Goal: Information Seeking & Learning: Learn about a topic

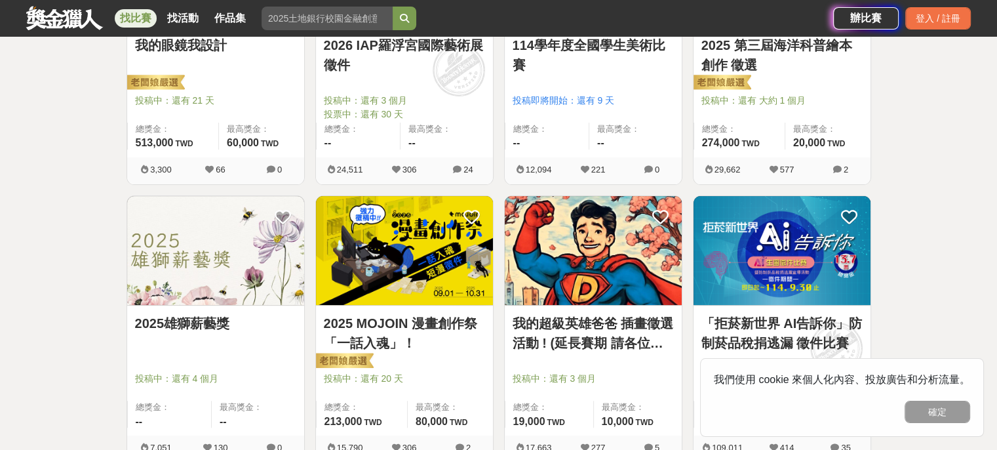
scroll to position [393, 0]
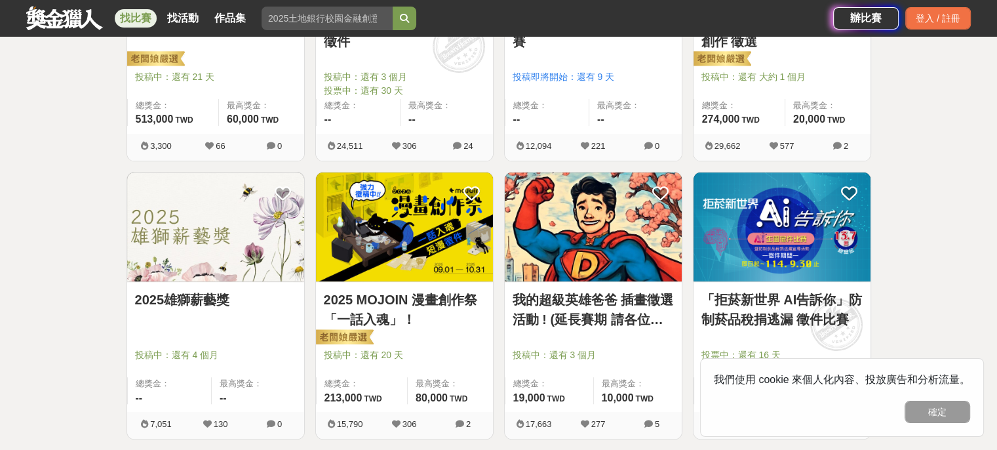
click at [577, 300] on link "我的超級英雄爸爸 插畫徵選活動 ! (延長賽期 請各位踴躍參與)" at bounding box center [592, 309] width 161 height 39
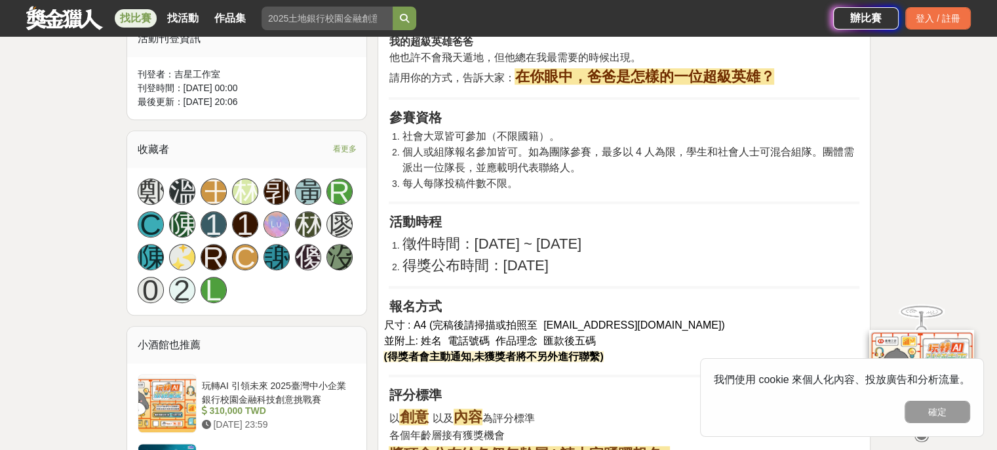
scroll to position [650, 0]
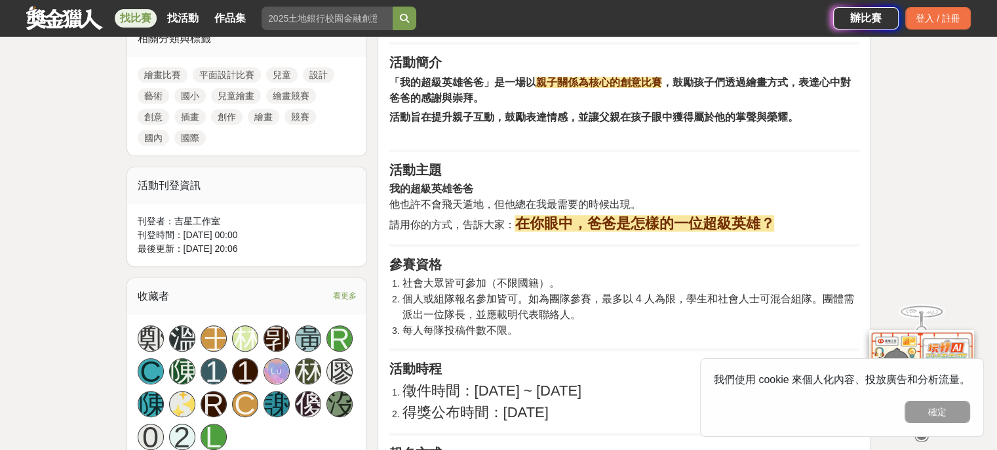
drag, startPoint x: 924, startPoint y: 408, endPoint x: 894, endPoint y: 395, distance: 32.9
click at [924, 408] on button "確定" at bounding box center [937, 411] width 66 height 22
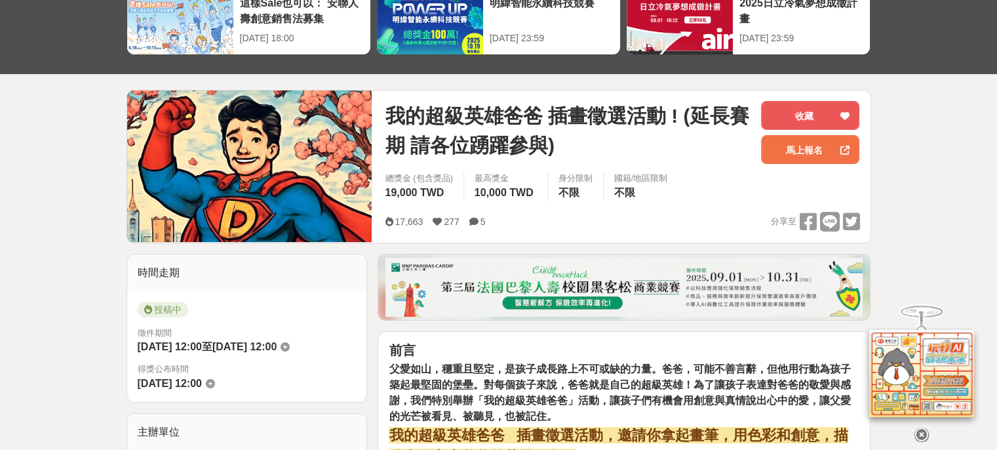
scroll to position [0, 0]
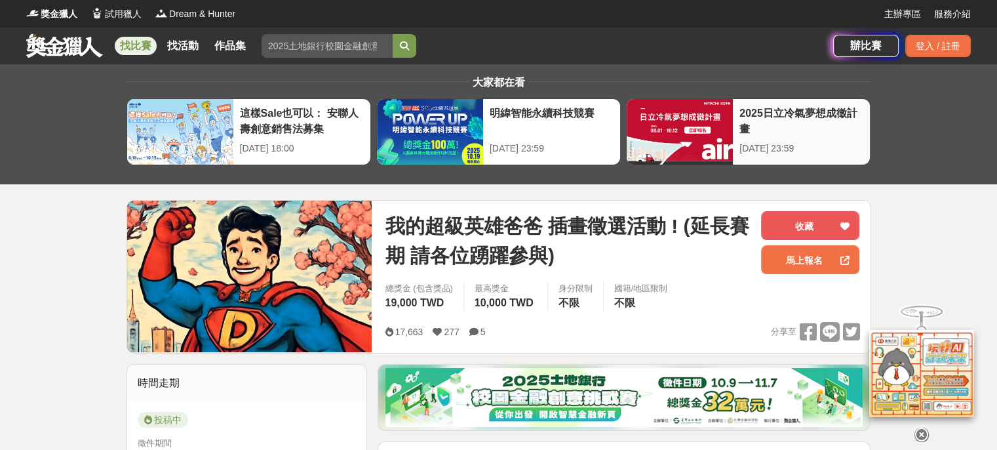
click at [785, 111] on div "2025日立冷氣夢想成徵計畫" at bounding box center [801, 120] width 124 height 29
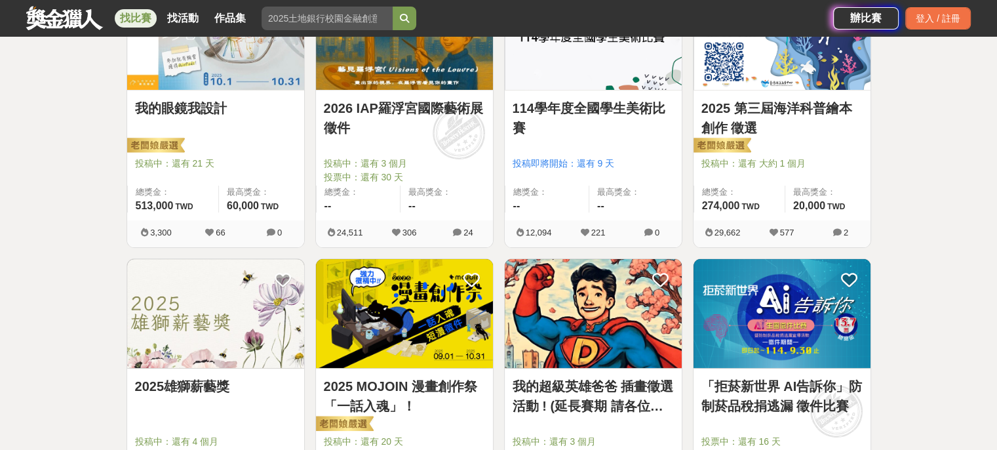
scroll to position [197, 0]
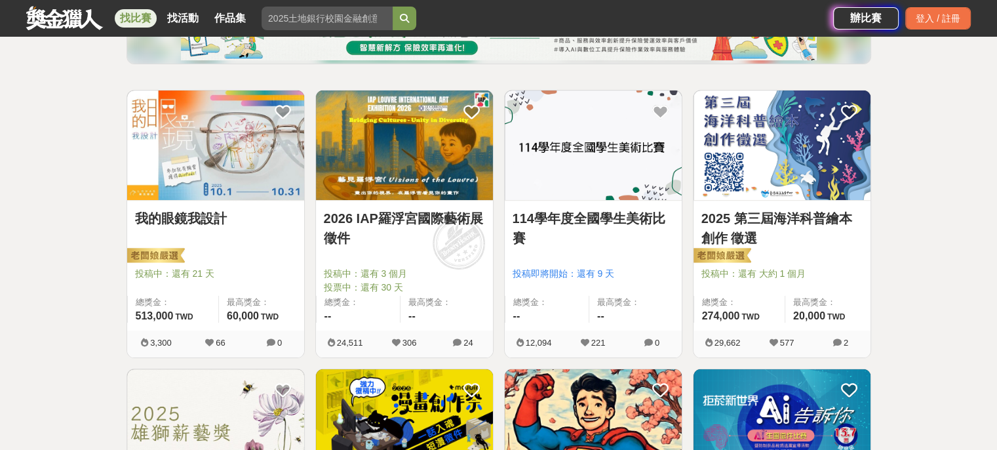
click at [790, 176] on img at bounding box center [781, 144] width 177 height 109
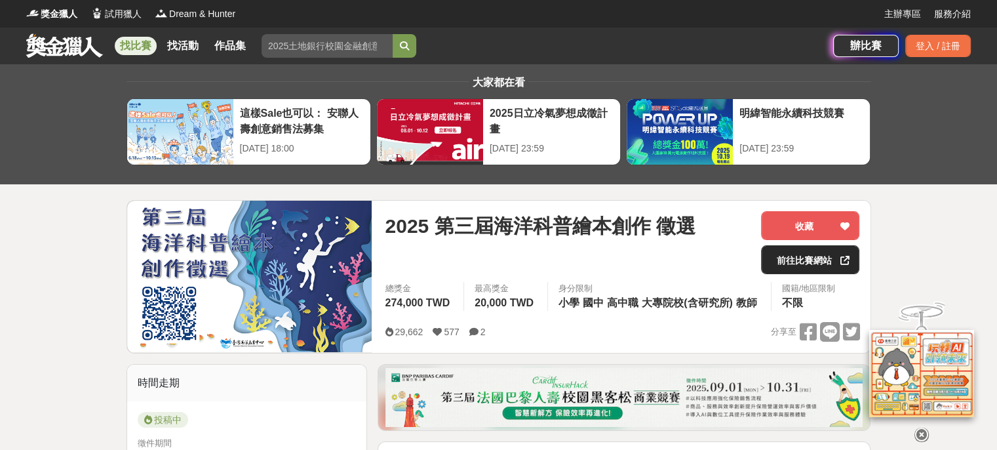
click at [810, 260] on link "前往比賽網站" at bounding box center [810, 259] width 98 height 29
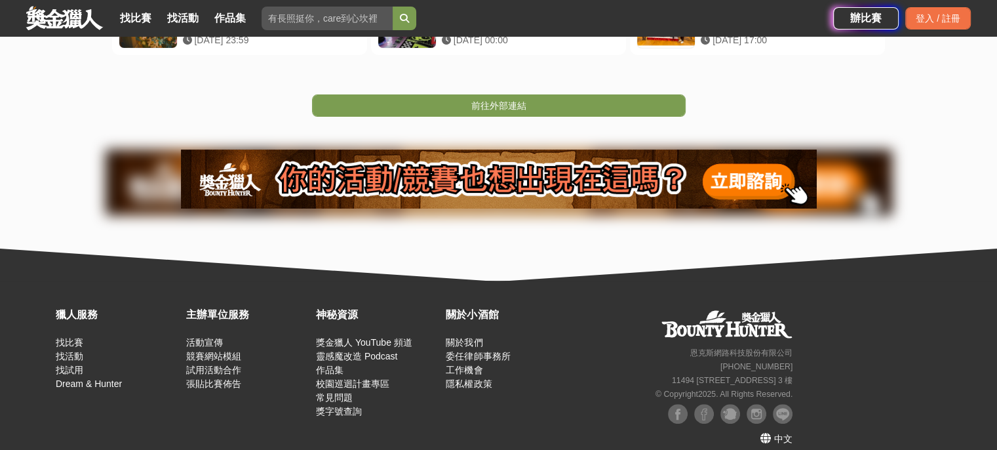
scroll to position [367, 0]
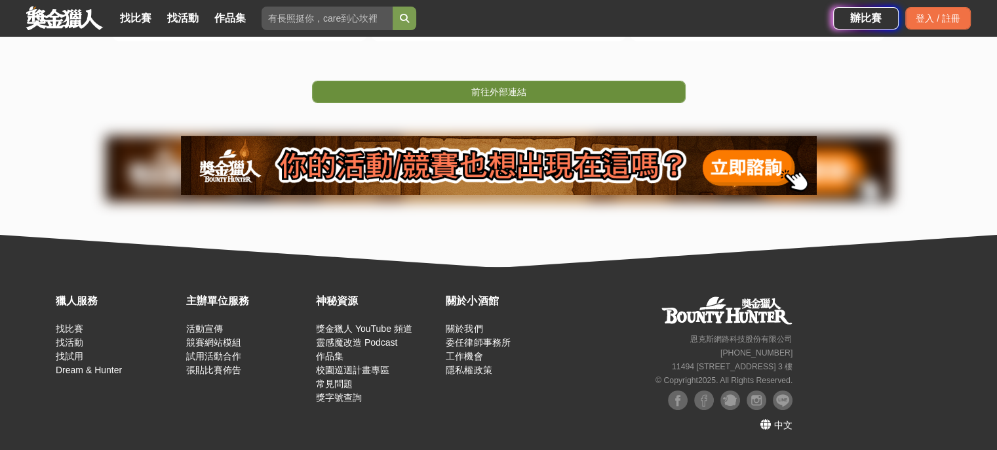
click at [574, 94] on link "前往外部連結" at bounding box center [499, 92] width 374 height 22
